Goal: Task Accomplishment & Management: Manage account settings

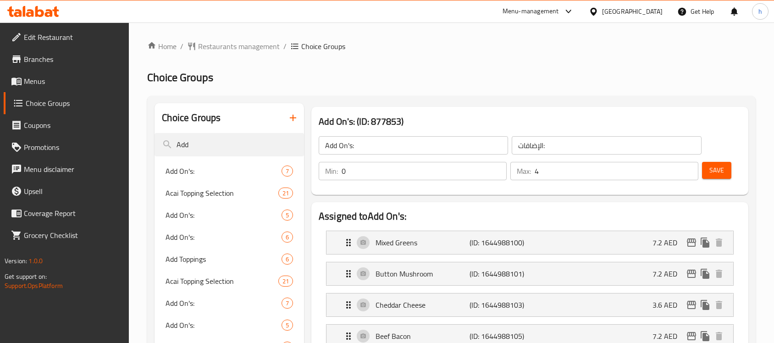
click at [644, 6] on div "[GEOGRAPHIC_DATA]" at bounding box center [626, 11] width 89 height 22
click at [610, 10] on div "[GEOGRAPHIC_DATA]" at bounding box center [632, 11] width 61 height 10
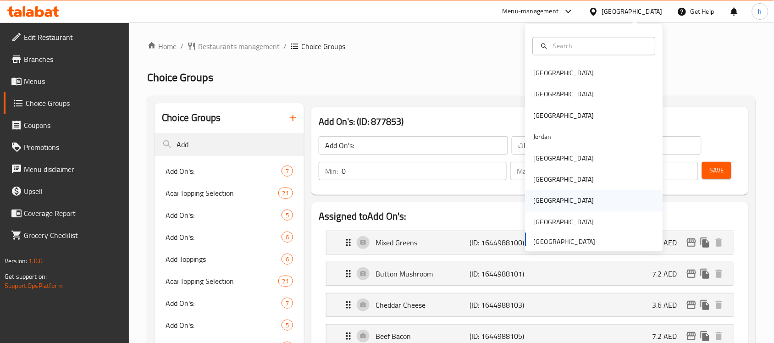
click at [574, 199] on div "[GEOGRAPHIC_DATA]" at bounding box center [595, 200] width 138 height 21
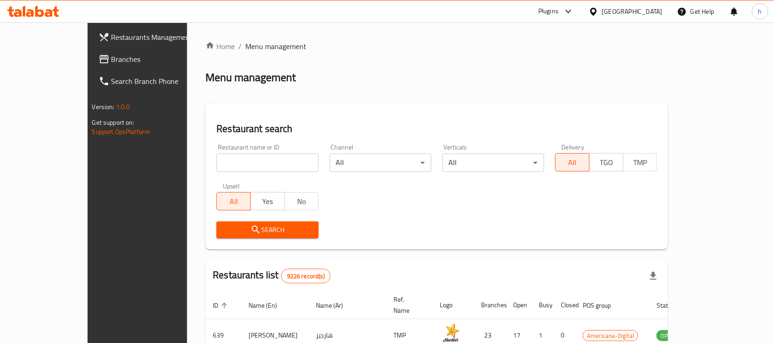
click at [111, 60] on span "Branches" at bounding box center [160, 59] width 98 height 11
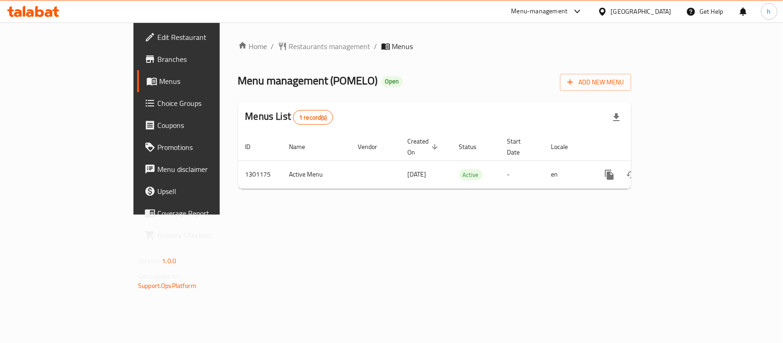
click at [157, 102] on span "Choice Groups" at bounding box center [207, 103] width 100 height 11
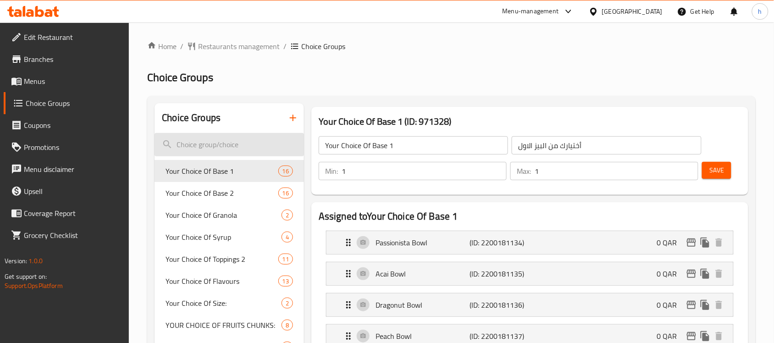
click at [223, 152] on input "search" at bounding box center [230, 144] width 150 height 23
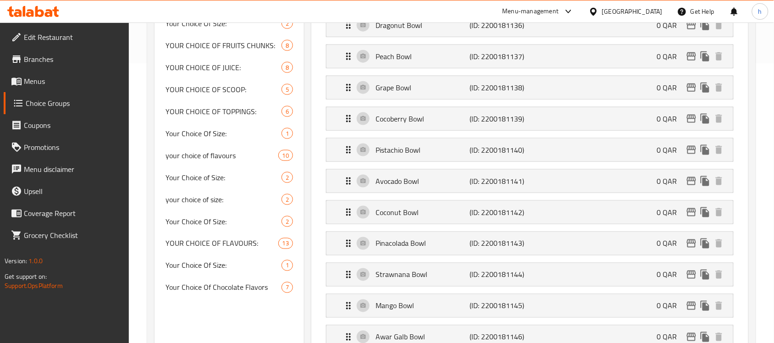
scroll to position [344, 0]
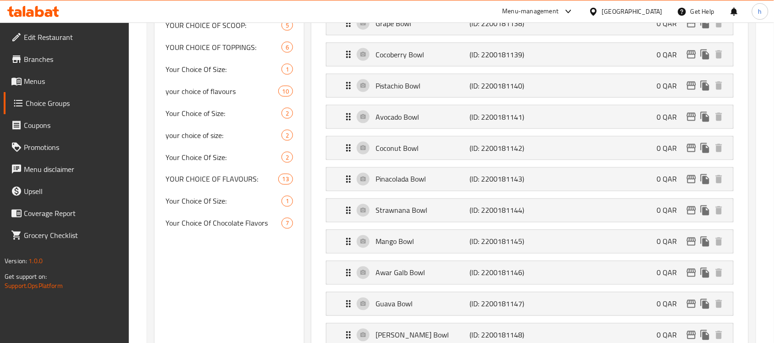
type input "your choice of"
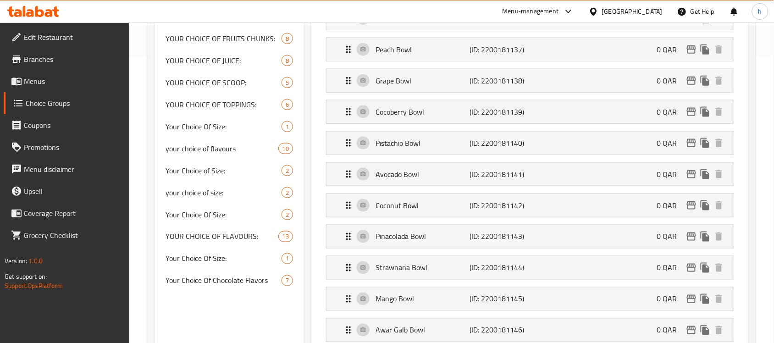
scroll to position [229, 0]
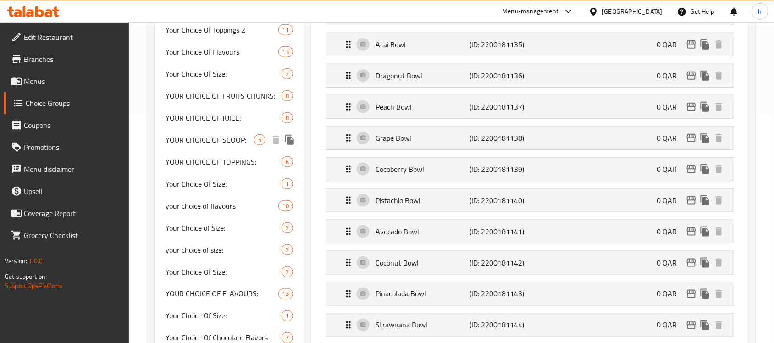
drag, startPoint x: 227, startPoint y: 140, endPoint x: 227, endPoint y: 156, distance: 16.1
click at [227, 140] on span "YOUR CHOICE OF SCOOP:" at bounding box center [210, 139] width 89 height 11
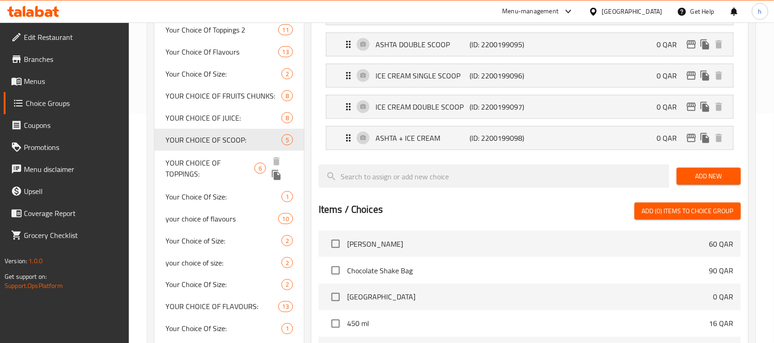
type input "YOUR CHOICE OF SCOOP:"
type input "إختيارك من البولة:"
type input "0"
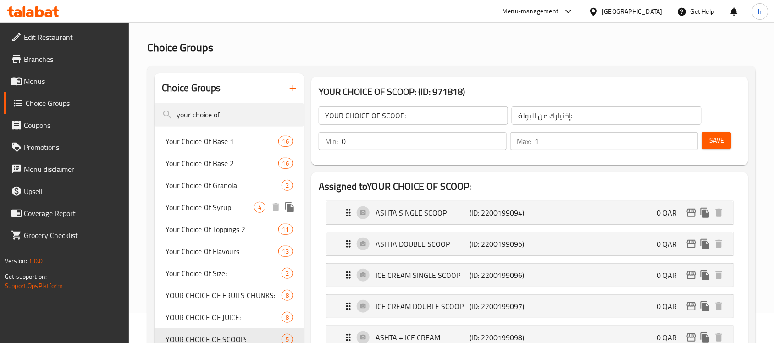
scroll to position [0, 0]
